Goal: Task Accomplishment & Management: Manage account settings

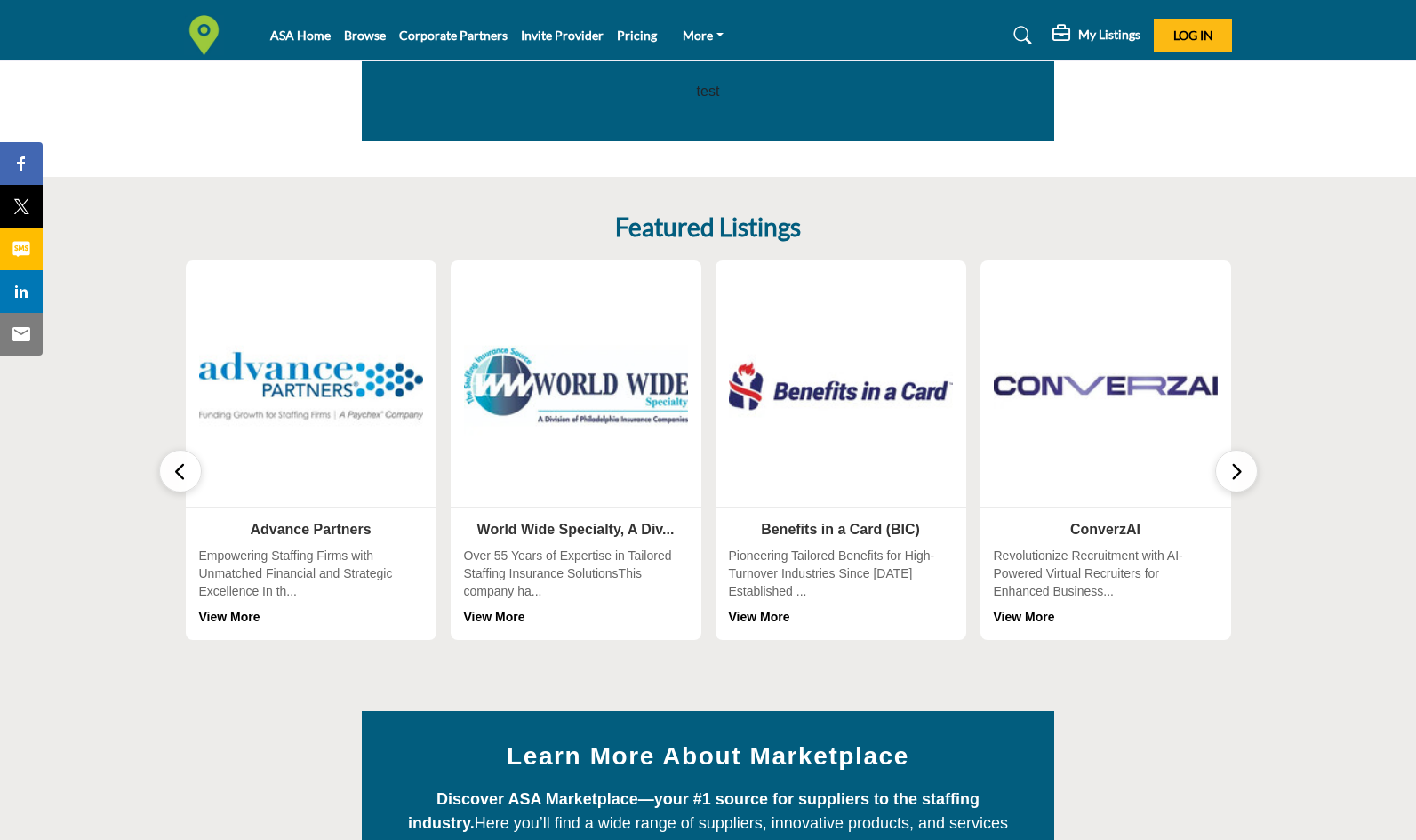
scroll to position [423, 0]
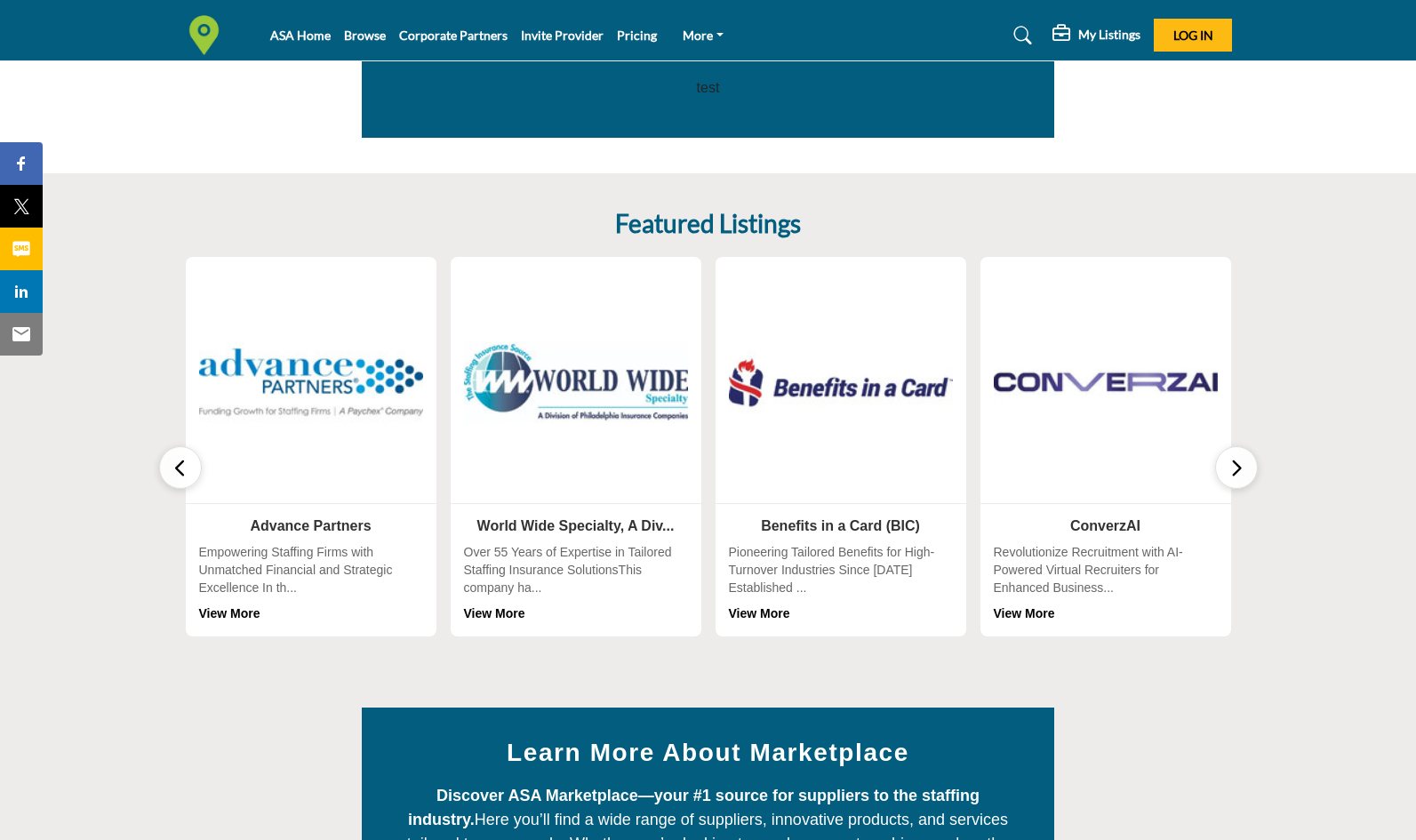
click at [1234, 462] on icon "button" at bounding box center [1236, 467] width 14 height 23
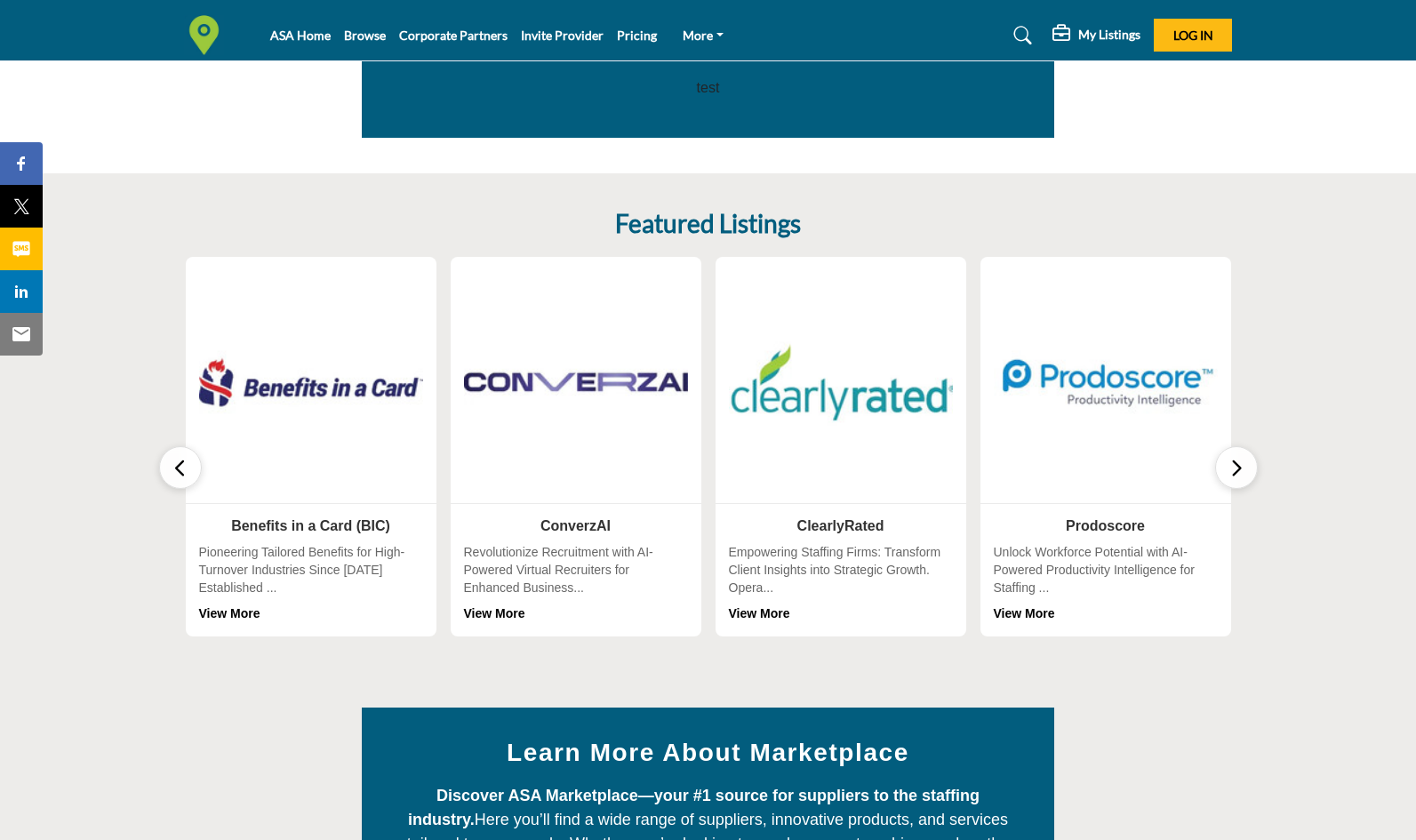
click at [1234, 462] on icon "button" at bounding box center [1236, 467] width 14 height 23
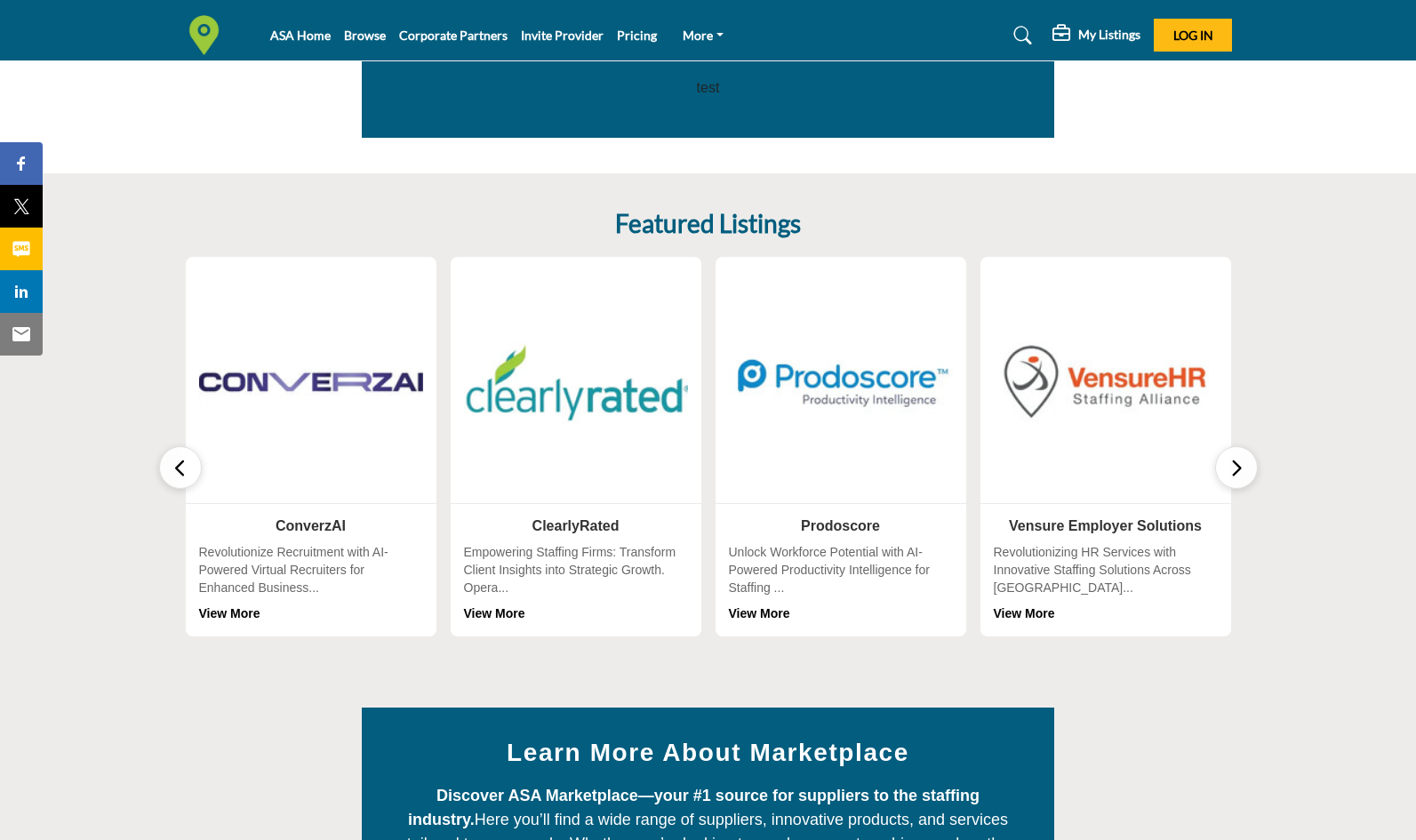
click at [1234, 462] on icon "button" at bounding box center [1236, 467] width 14 height 23
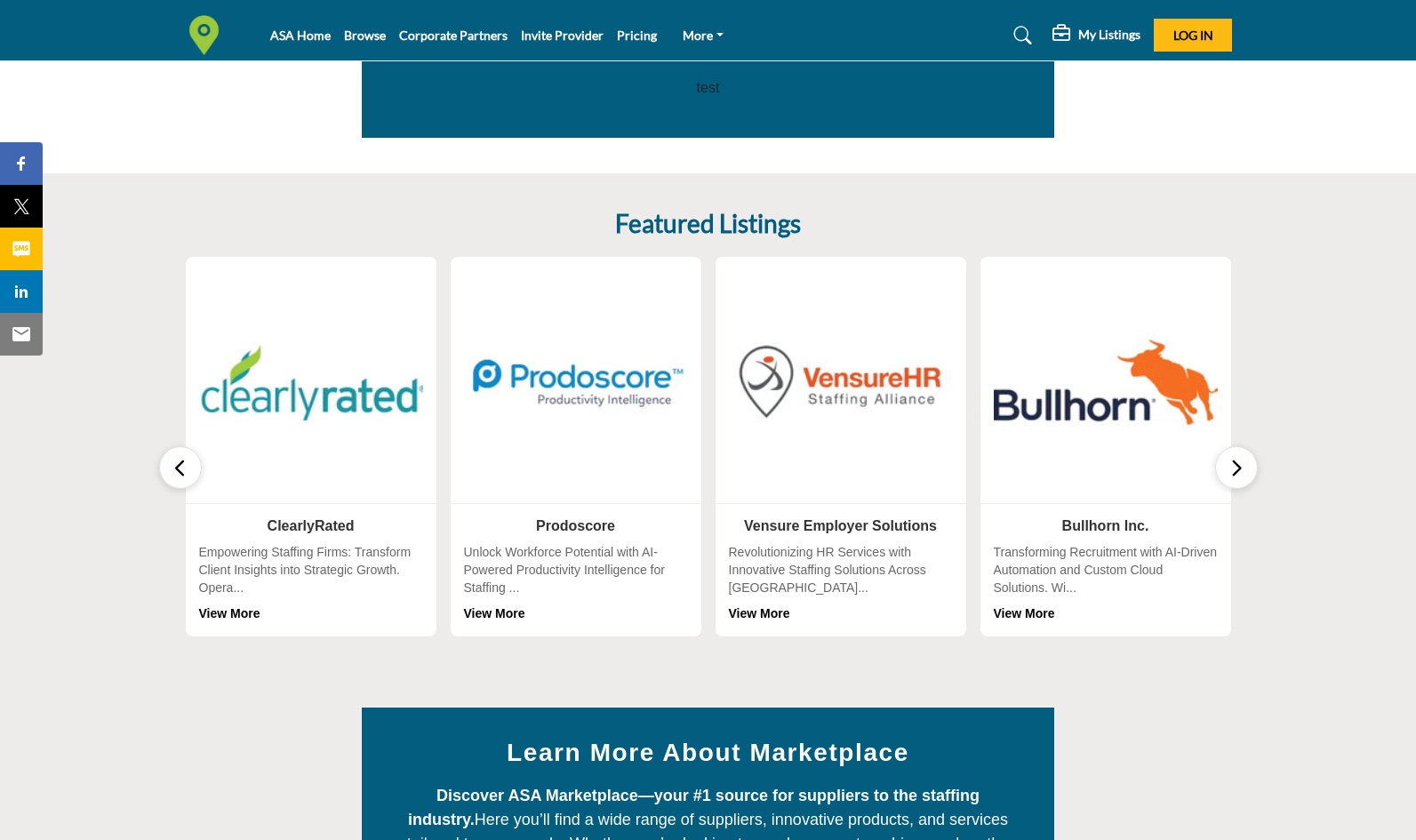
click at [1234, 462] on icon "button" at bounding box center [1236, 467] width 14 height 23
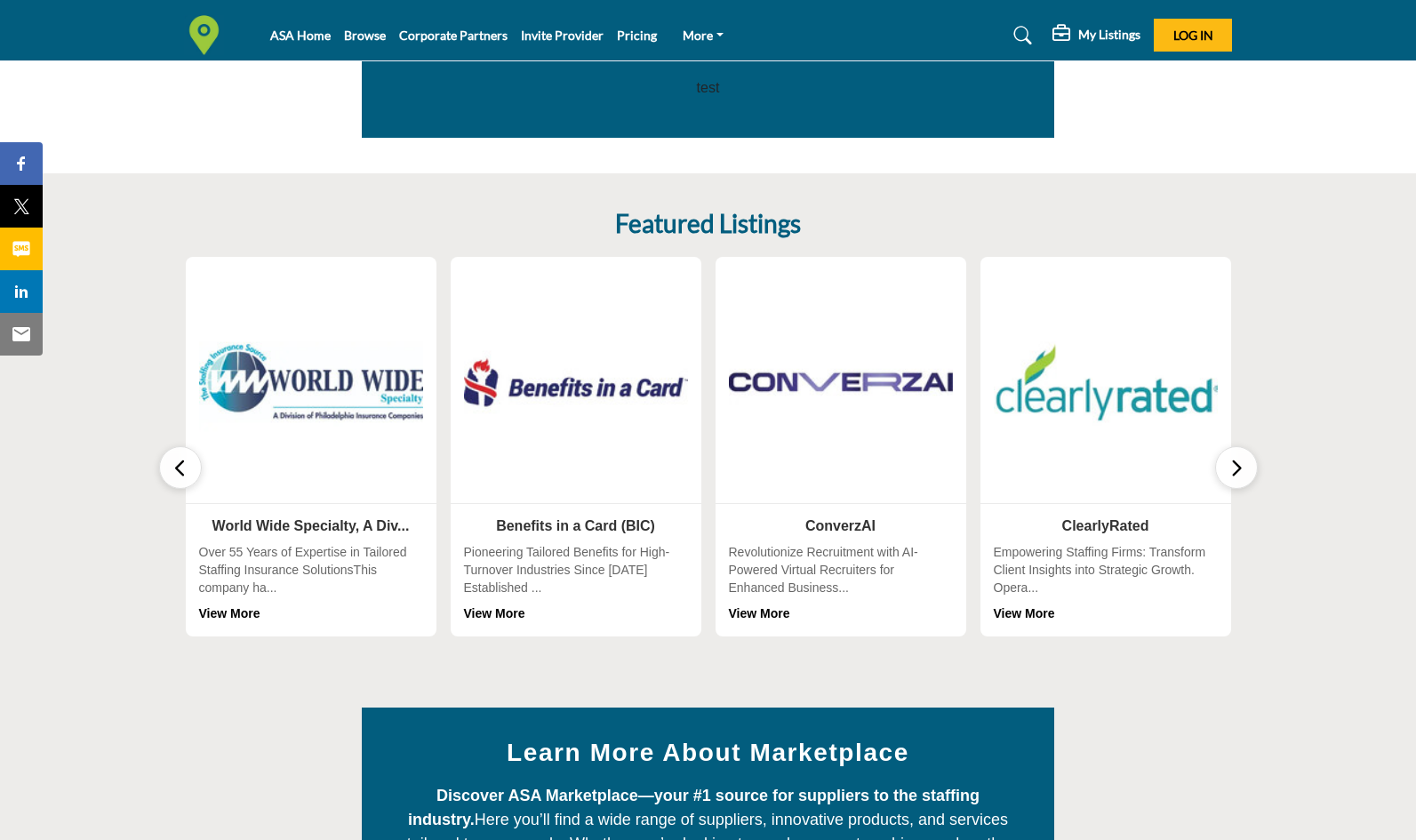
click at [1193, 34] on span "Log In" at bounding box center [1193, 35] width 40 height 15
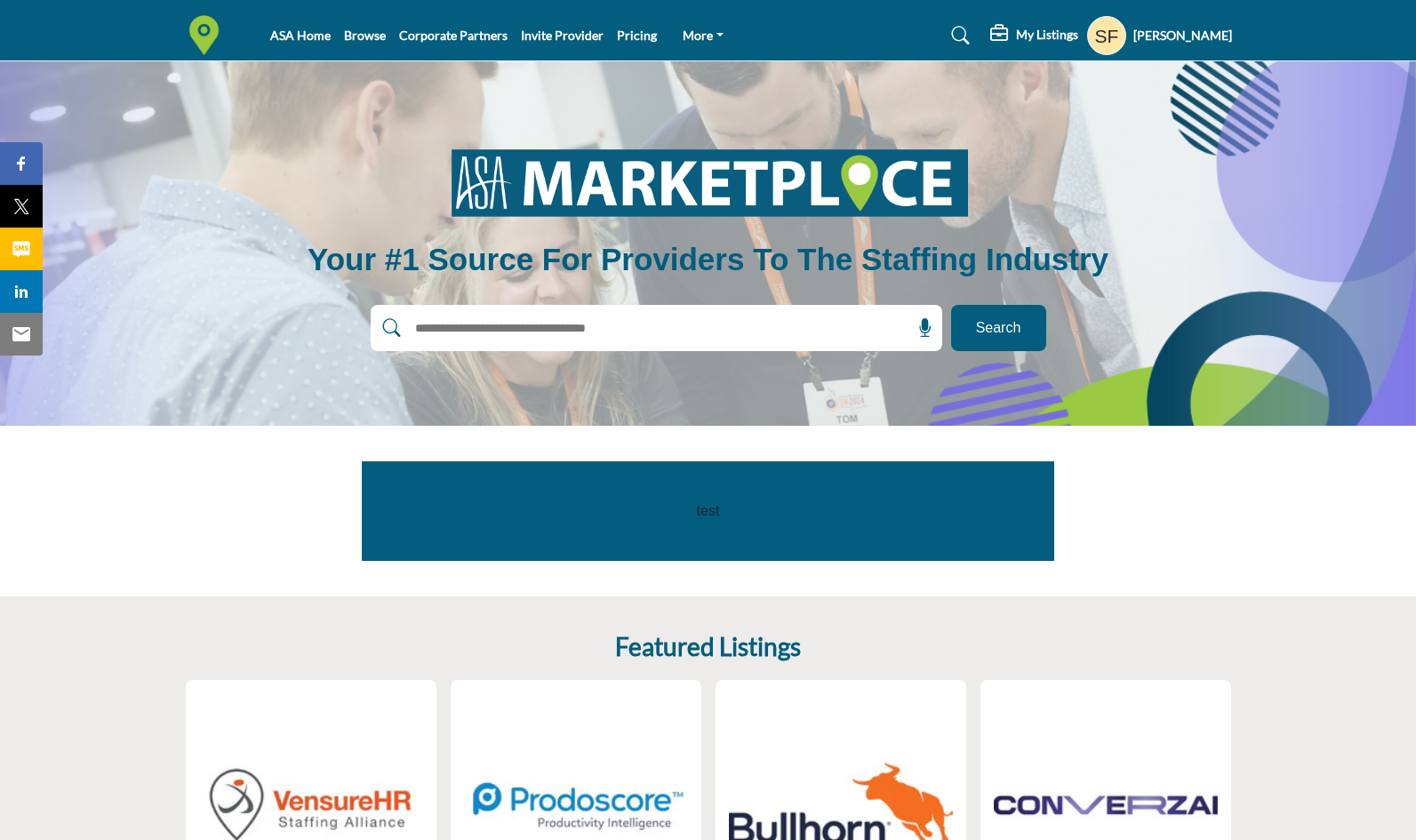
click at [1016, 32] on h5 "My Listings" at bounding box center [1047, 35] width 62 height 16
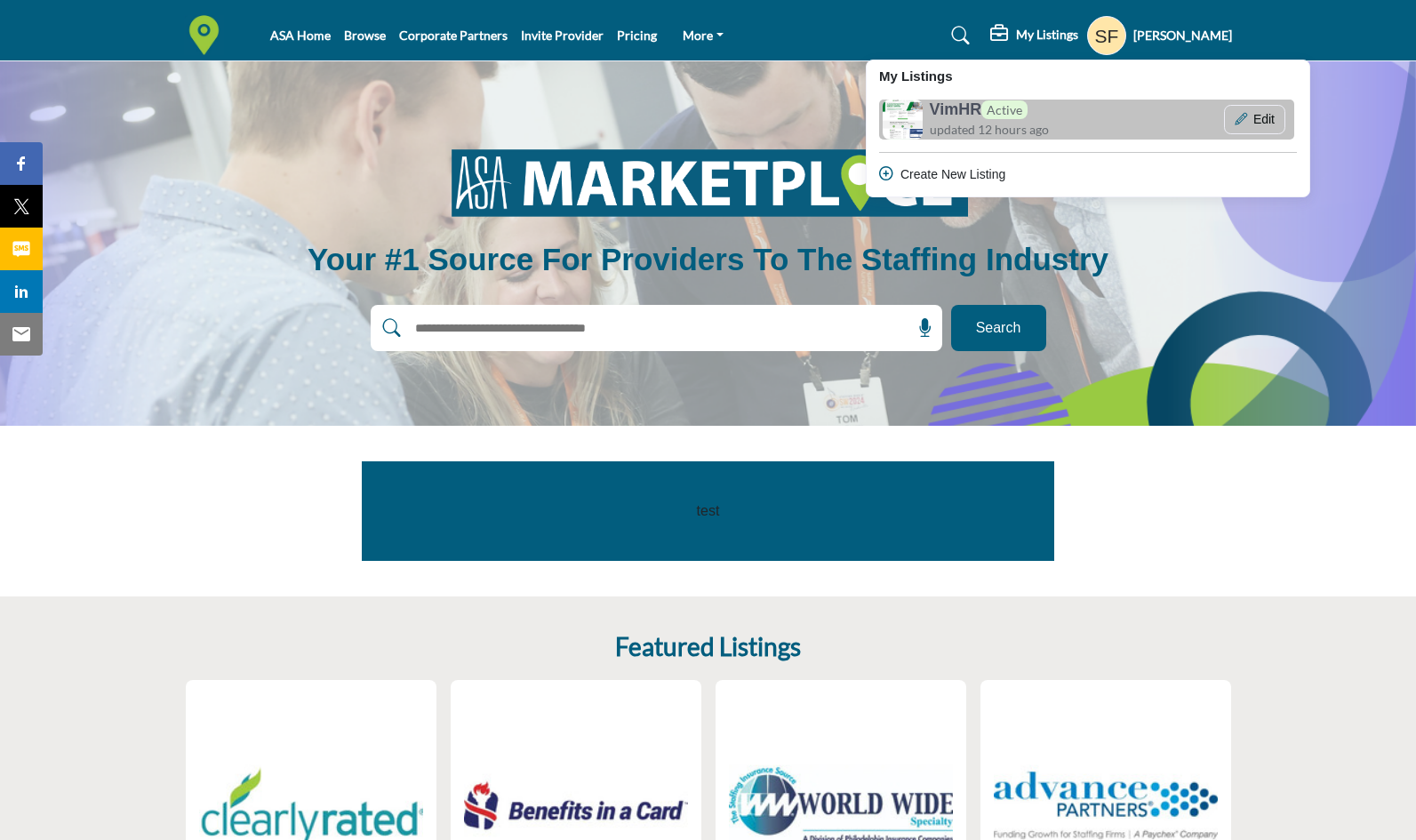
click at [1136, 115] on div "Edit" at bounding box center [1215, 119] width 157 height 30
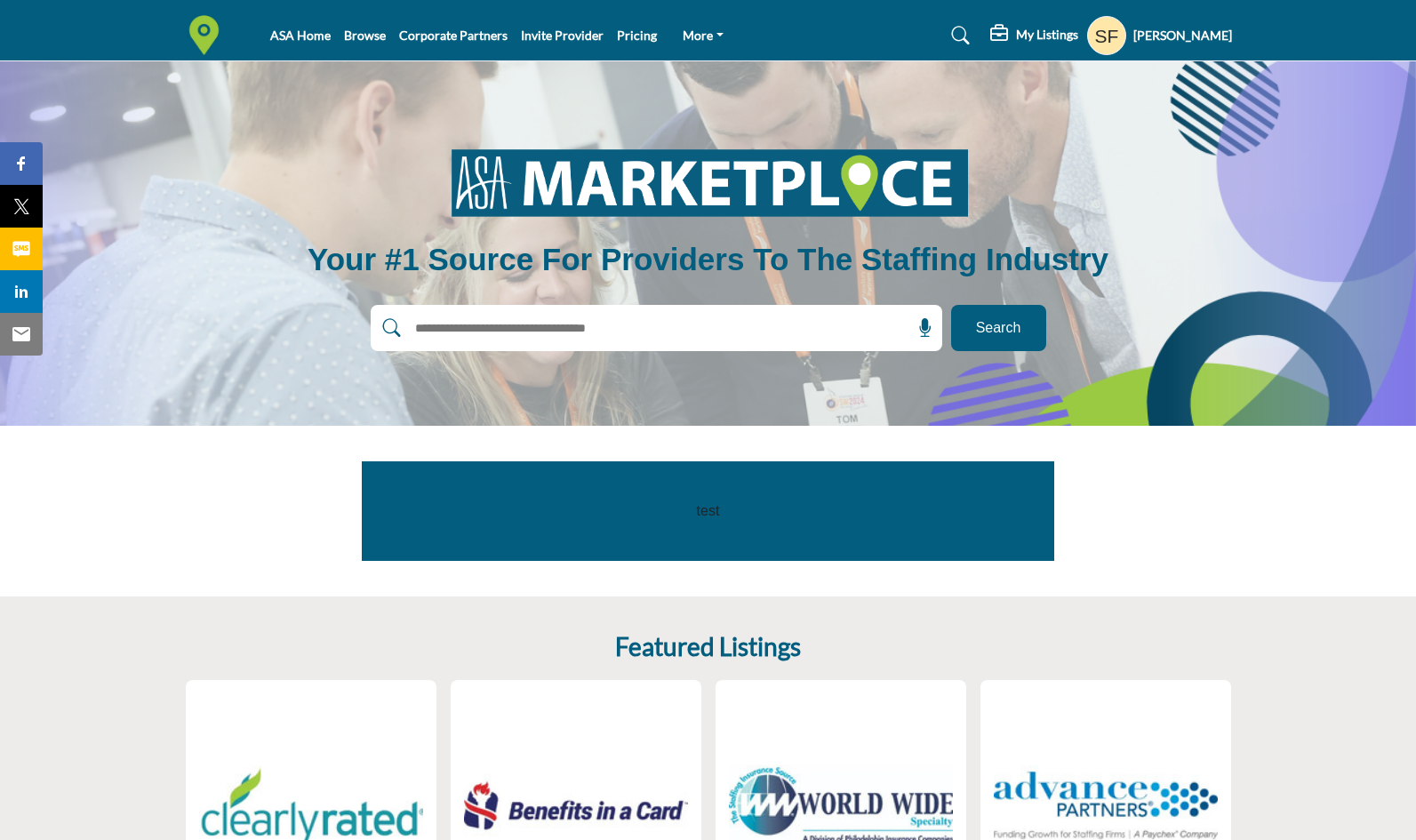
click at [1016, 38] on h5 "My Listings" at bounding box center [1047, 35] width 62 height 16
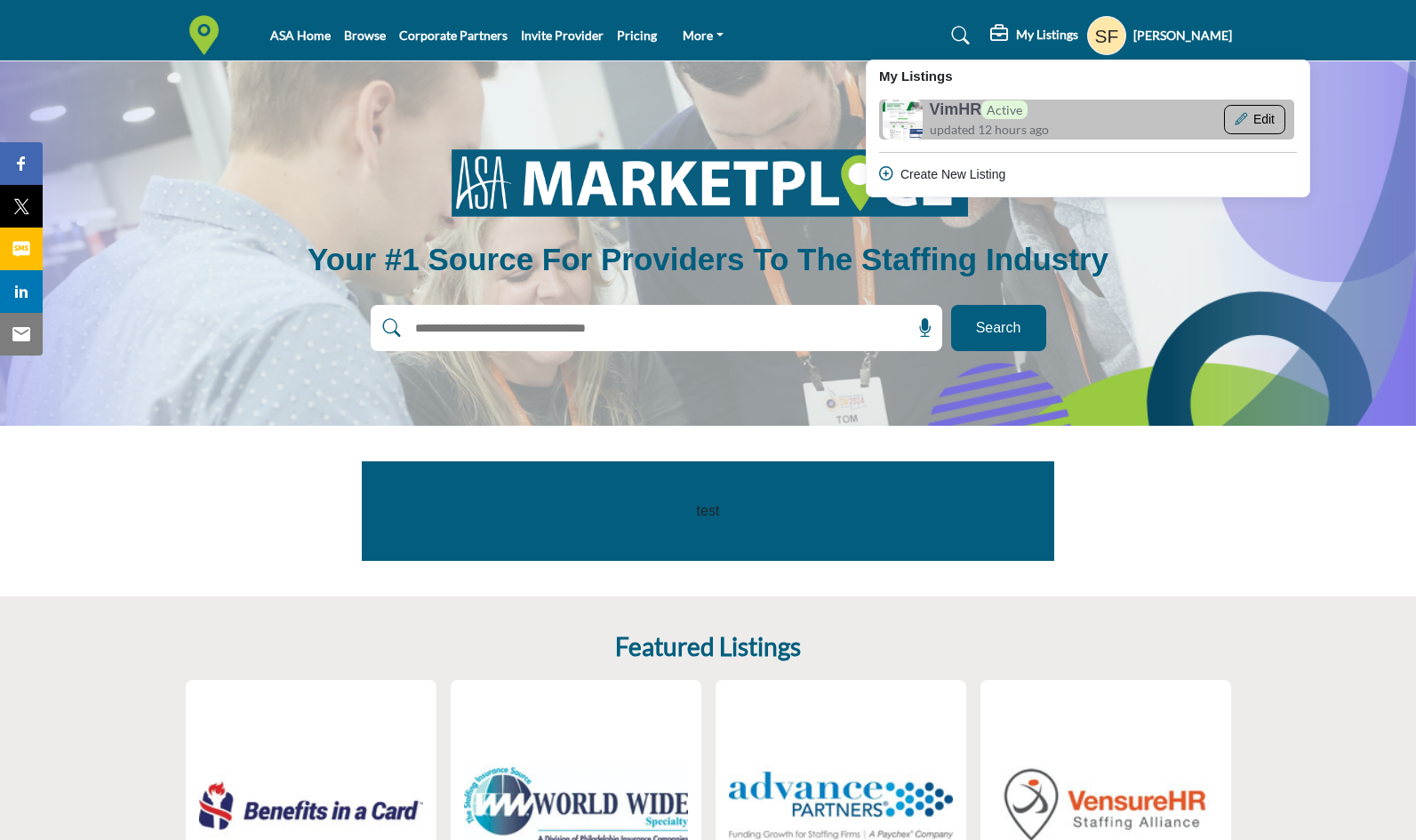
click at [1224, 118] on button "Edit" at bounding box center [1254, 119] width 60 height 30
